Goal: Information Seeking & Learning: Find specific fact

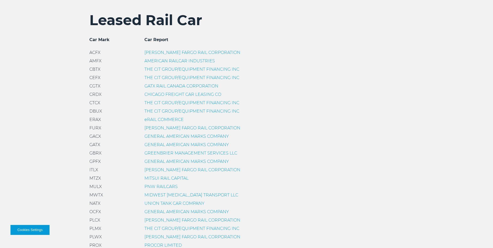
scroll to position [183, 0]
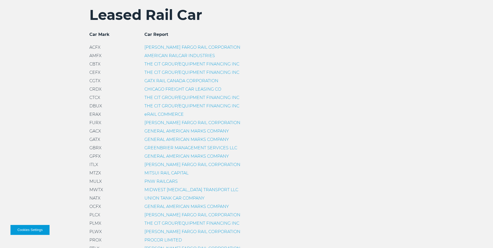
click at [159, 140] on link "GENERAL AMERICAN MARKS COMPANY" at bounding box center [186, 139] width 84 height 5
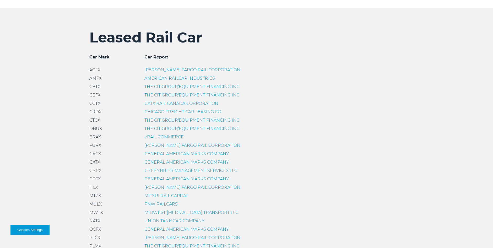
scroll to position [236, 0]
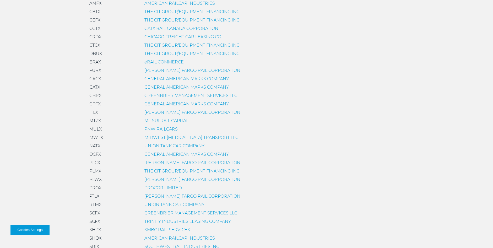
click at [156, 187] on link "PROCOR LIMITED" at bounding box center [162, 187] width 37 height 5
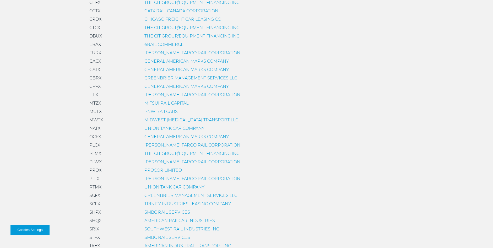
scroll to position [236, 0]
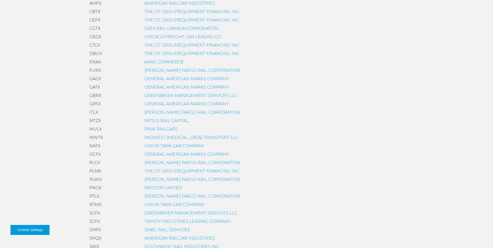
click at [161, 86] on link "GENERAL AMERICAN MARKS COMPANY" at bounding box center [186, 87] width 84 height 5
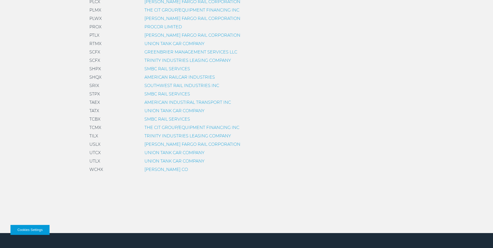
scroll to position [389, 0]
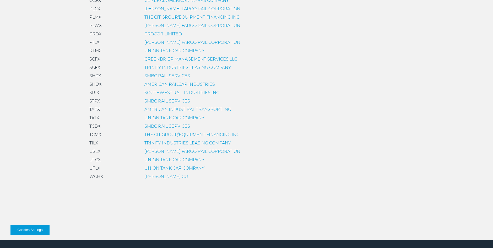
click at [165, 144] on link "TRINITY INDUSTRIES LEASING COMPANY" at bounding box center [187, 142] width 86 height 5
